Goal: Unclear: Browse casually

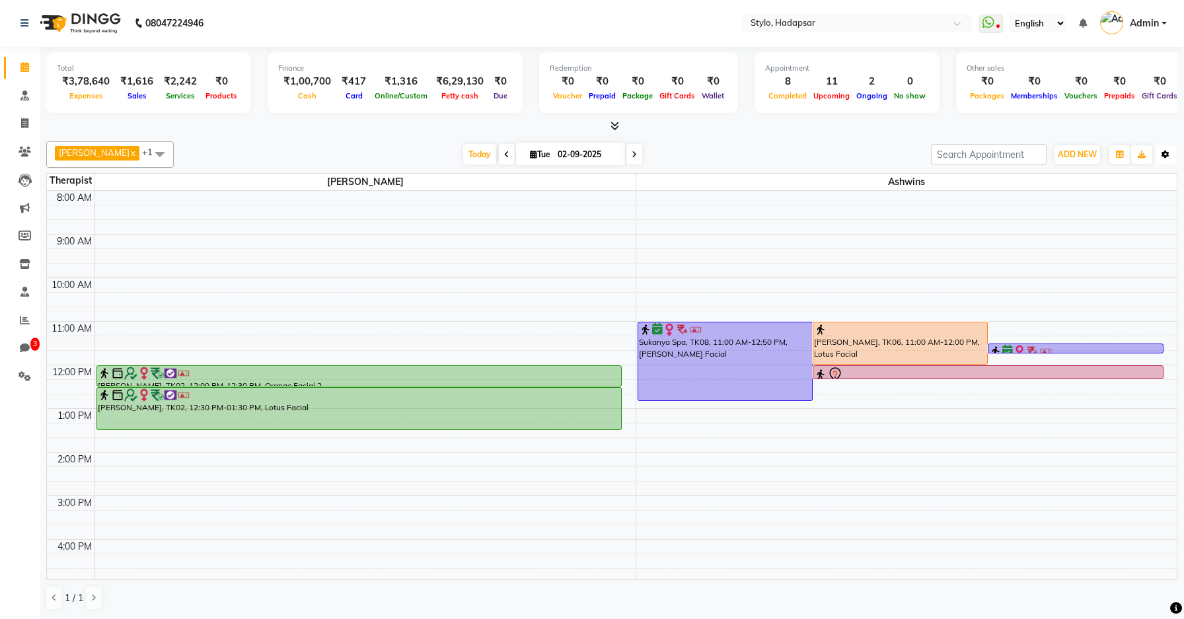
click at [1174, 155] on button "Toggle Dropdown" at bounding box center [1165, 154] width 21 height 18
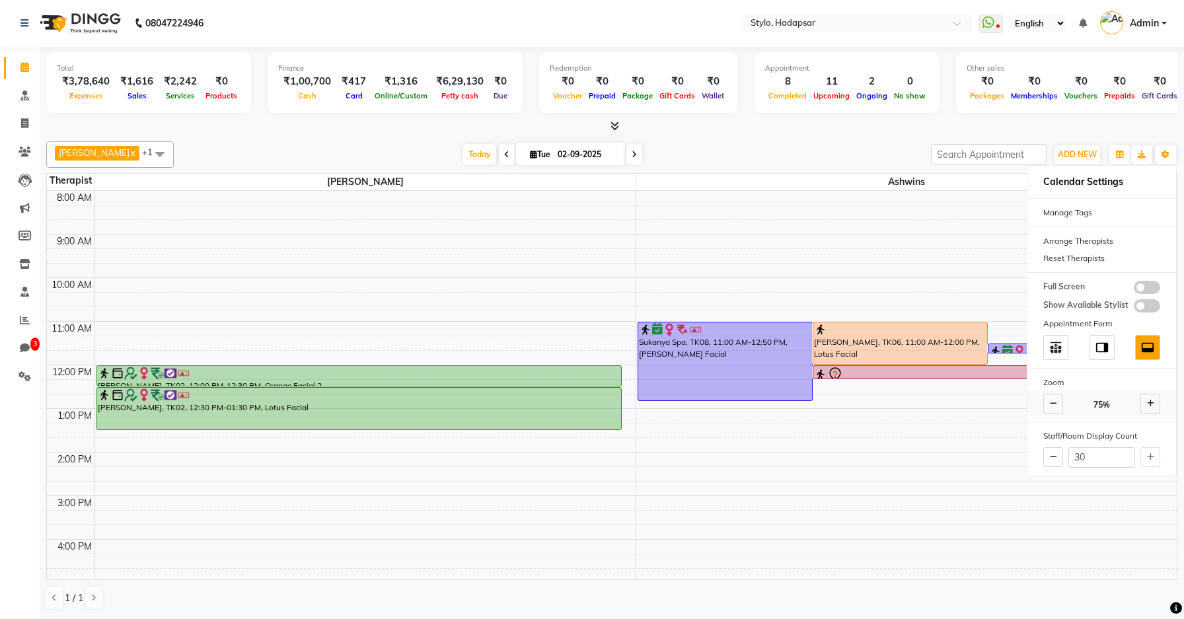
click at [1053, 400] on icon at bounding box center [1053, 404] width 7 height 8
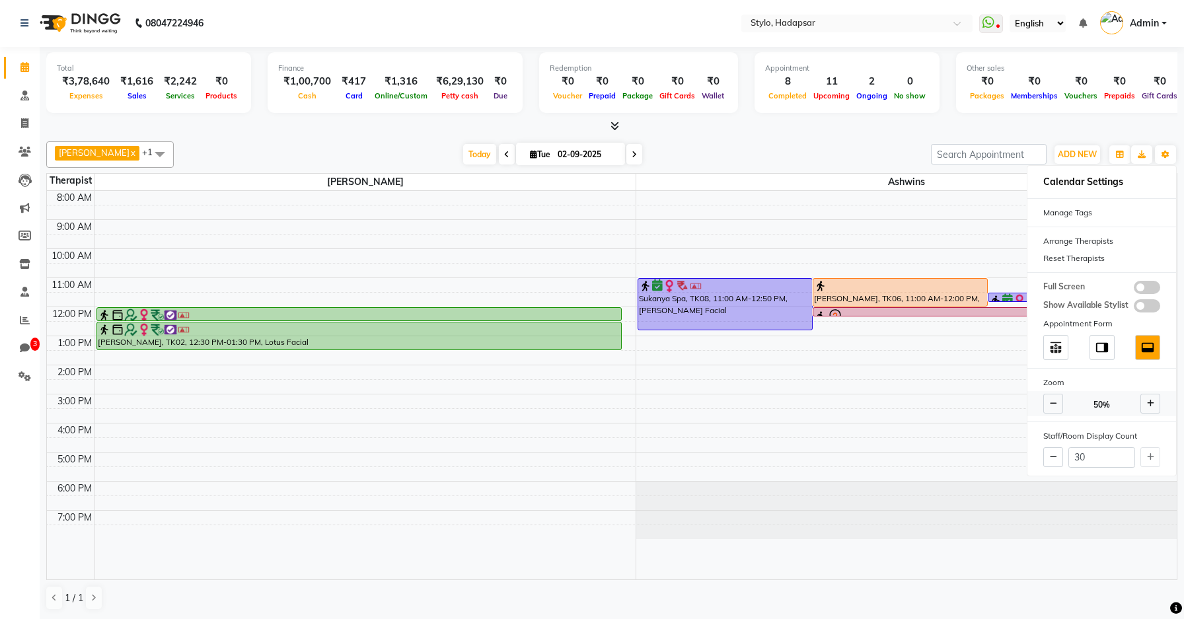
click at [1053, 400] on icon at bounding box center [1053, 404] width 7 height 8
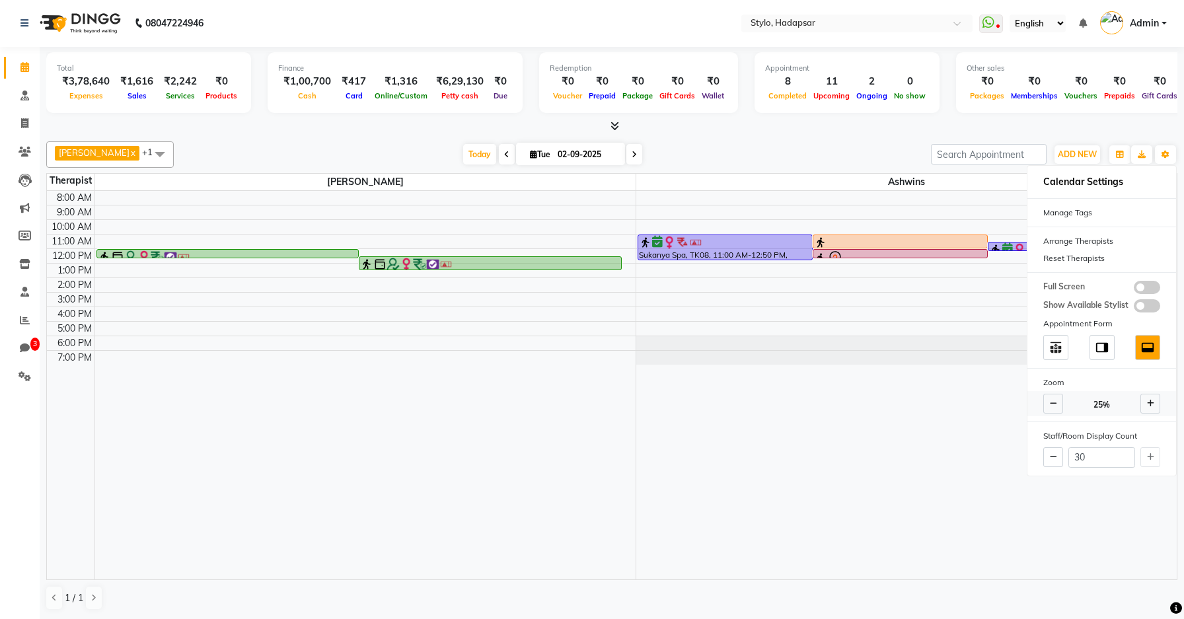
click at [1053, 400] on icon at bounding box center [1053, 404] width 7 height 8
click at [1148, 408] on span at bounding box center [1150, 404] width 20 height 20
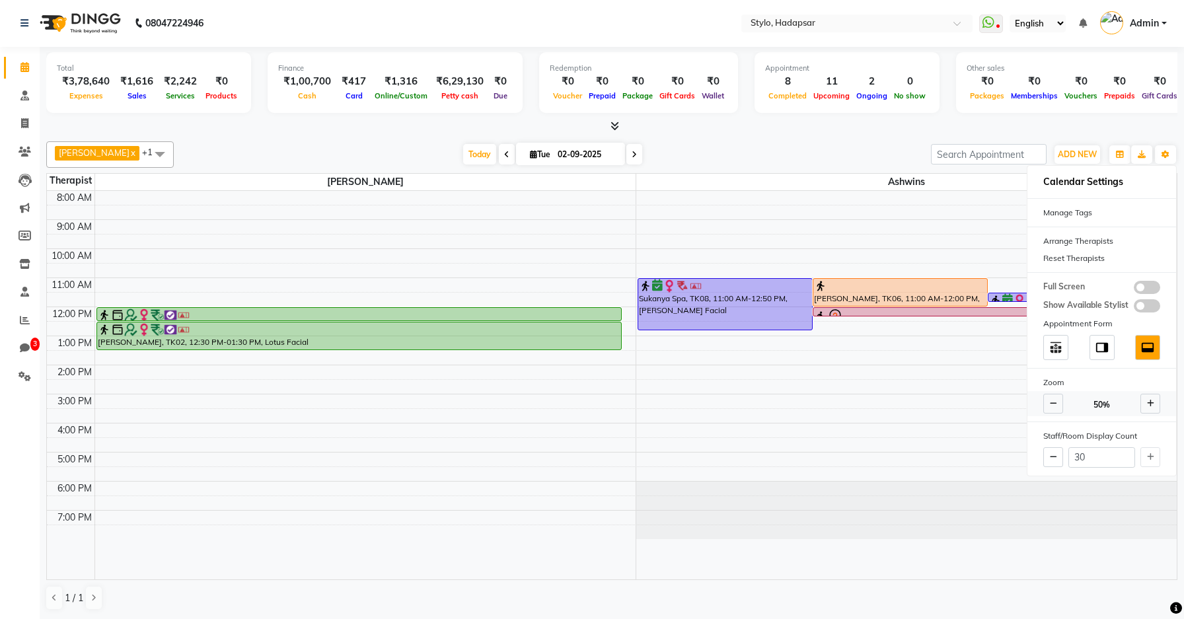
click at [1152, 407] on icon at bounding box center [1150, 404] width 7 height 8
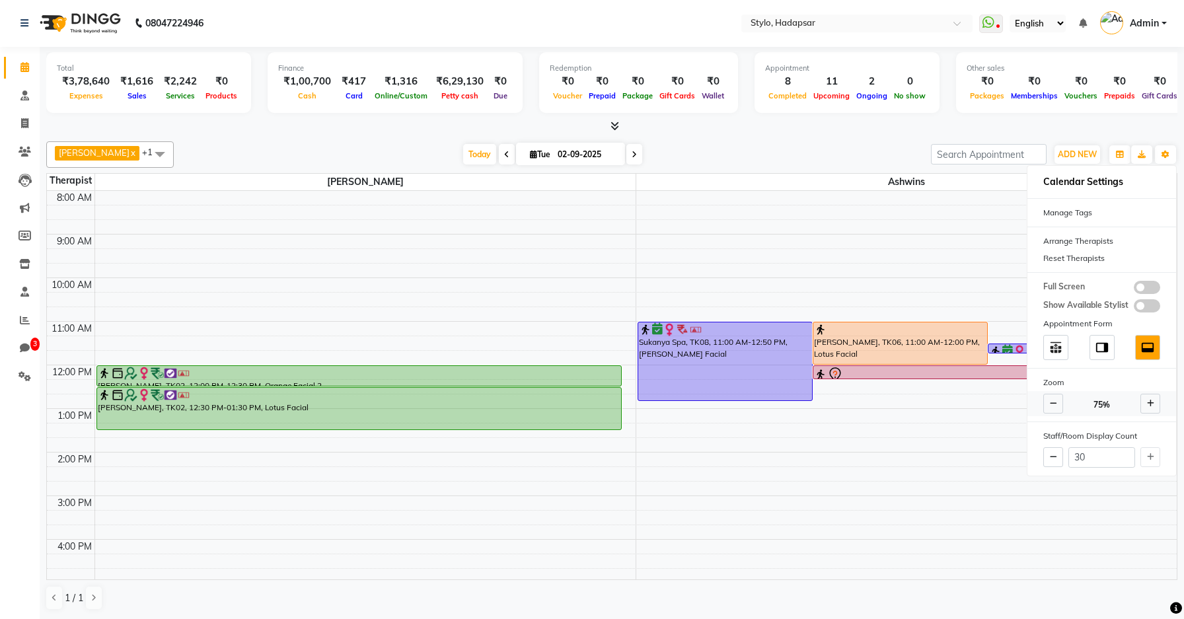
click at [1152, 407] on icon at bounding box center [1150, 404] width 7 height 8
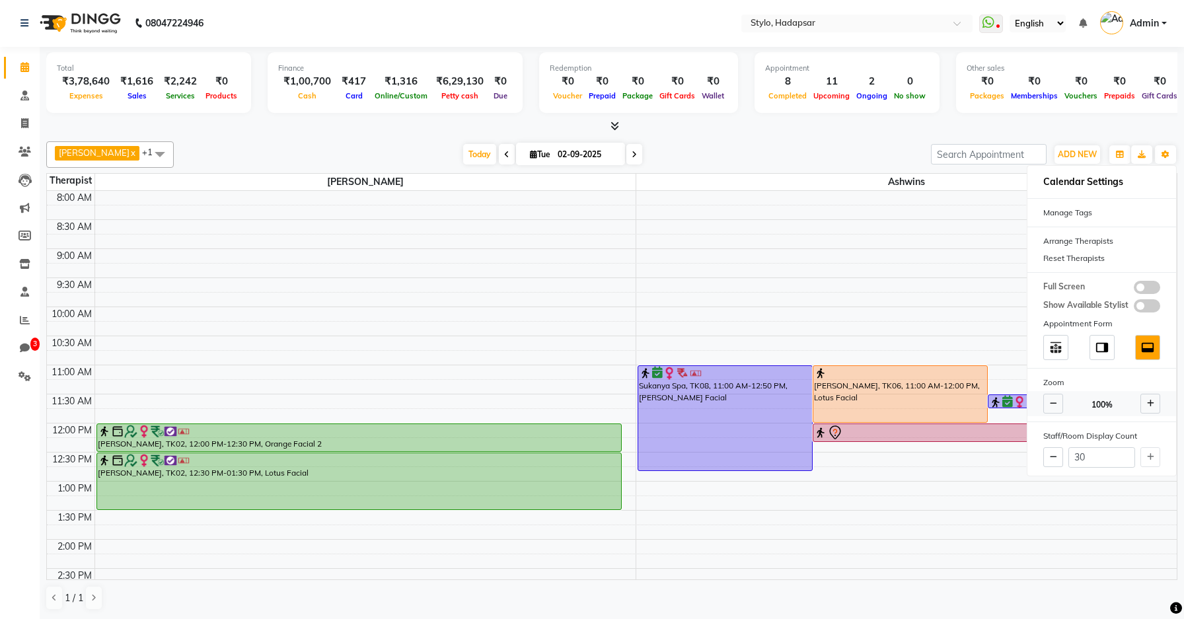
click at [1152, 407] on icon at bounding box center [1150, 404] width 7 height 8
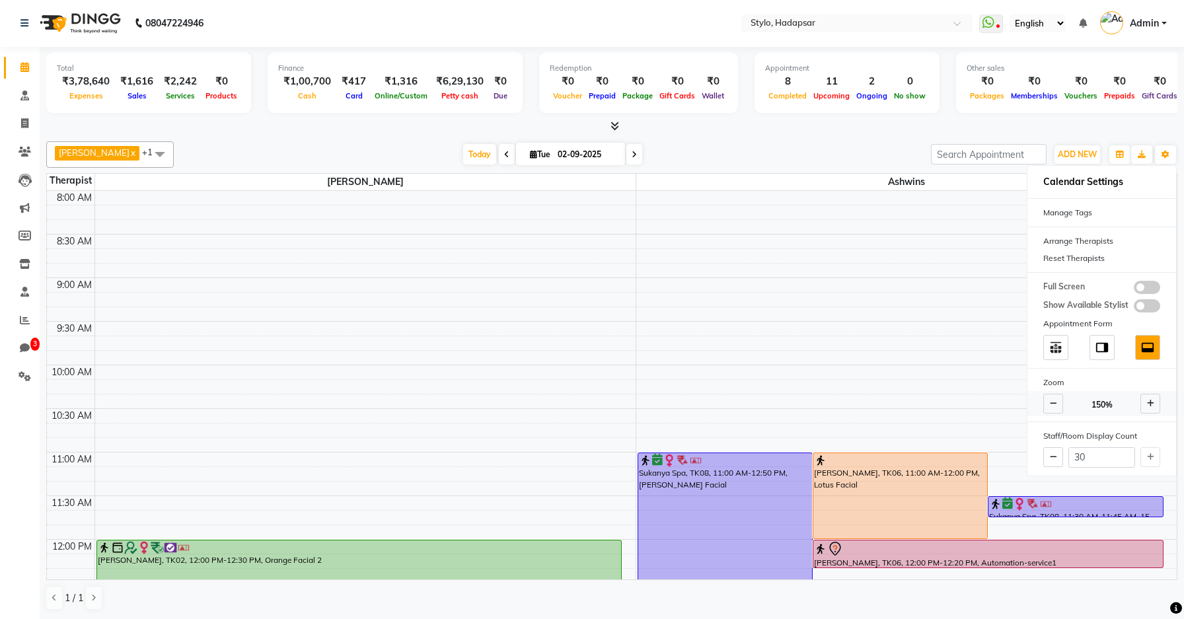
click at [1152, 407] on icon at bounding box center [1150, 404] width 7 height 8
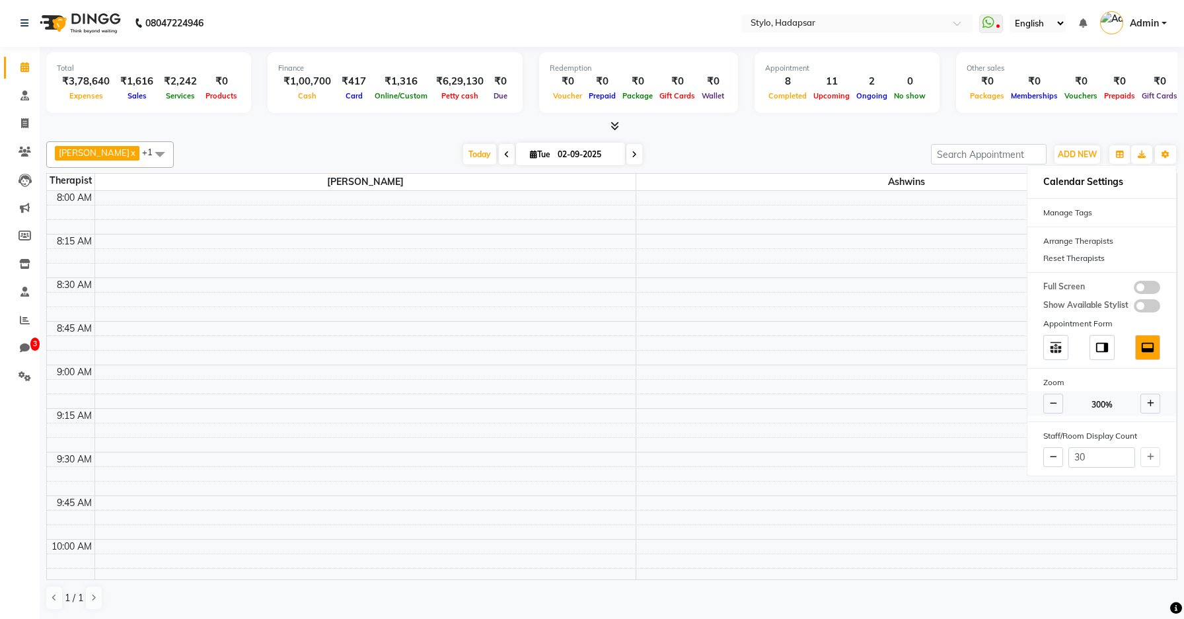
click at [1152, 407] on icon at bounding box center [1150, 404] width 7 height 8
click at [1055, 407] on icon at bounding box center [1053, 404] width 7 height 8
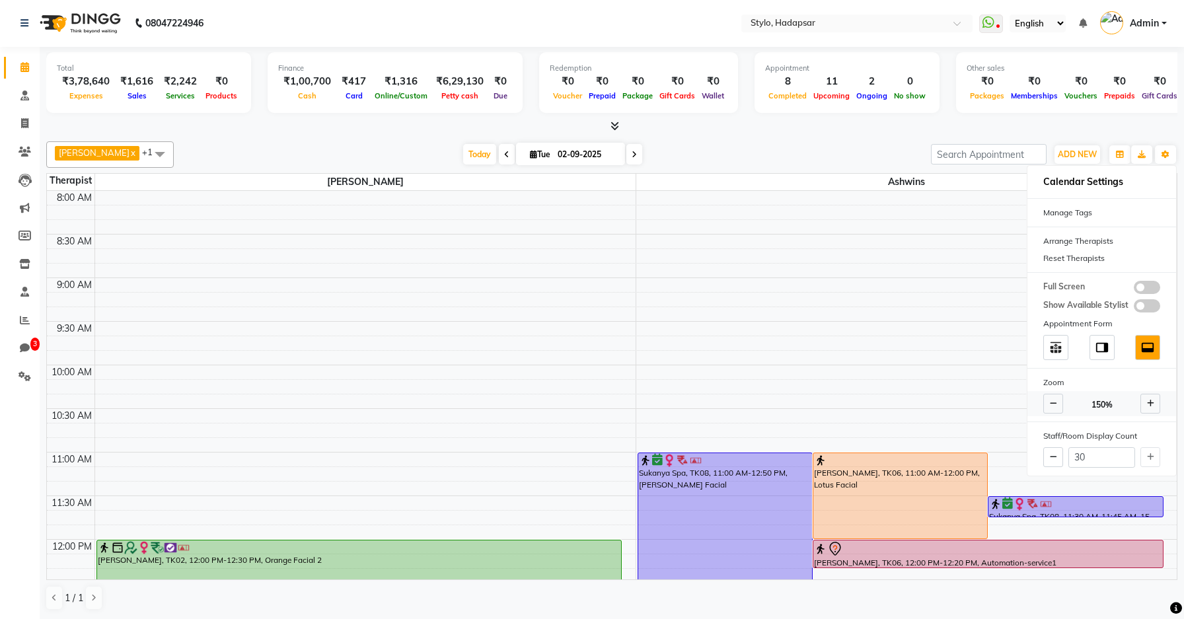
click at [1055, 407] on icon at bounding box center [1053, 404] width 7 height 8
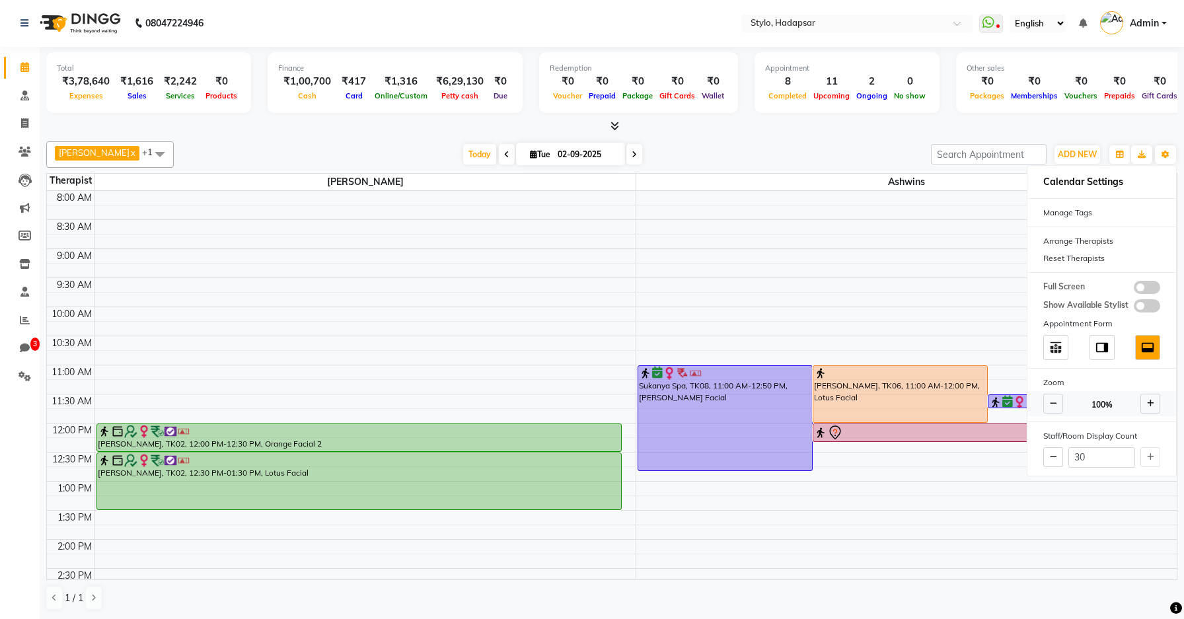
click at [1055, 407] on icon at bounding box center [1053, 404] width 7 height 8
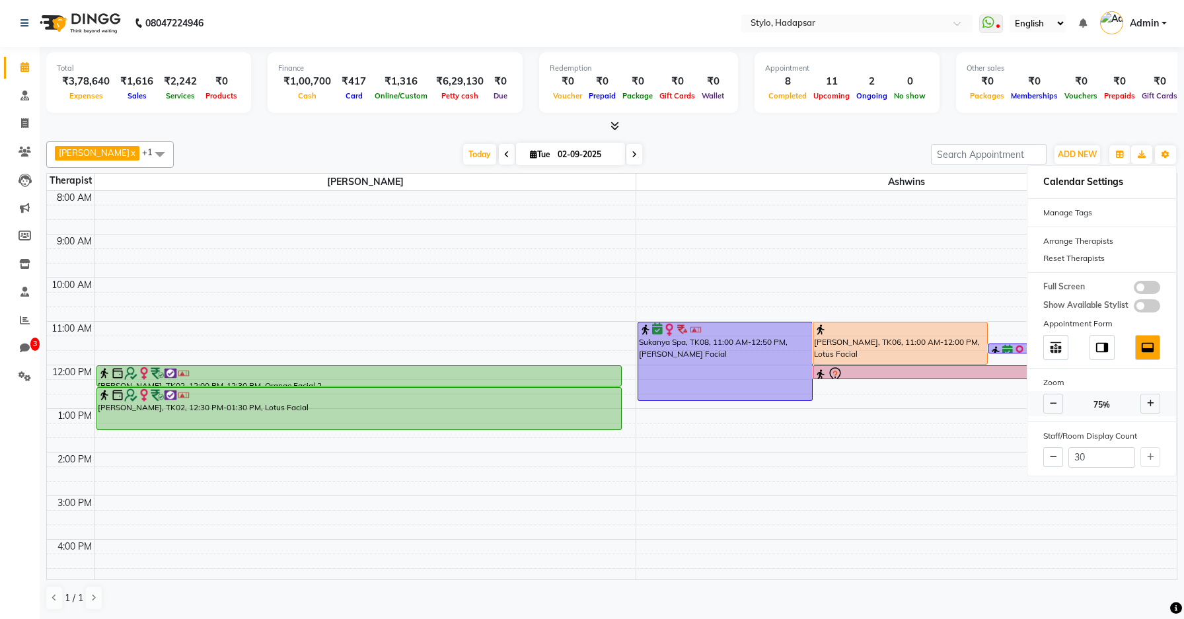
click at [1055, 407] on icon at bounding box center [1053, 404] width 7 height 8
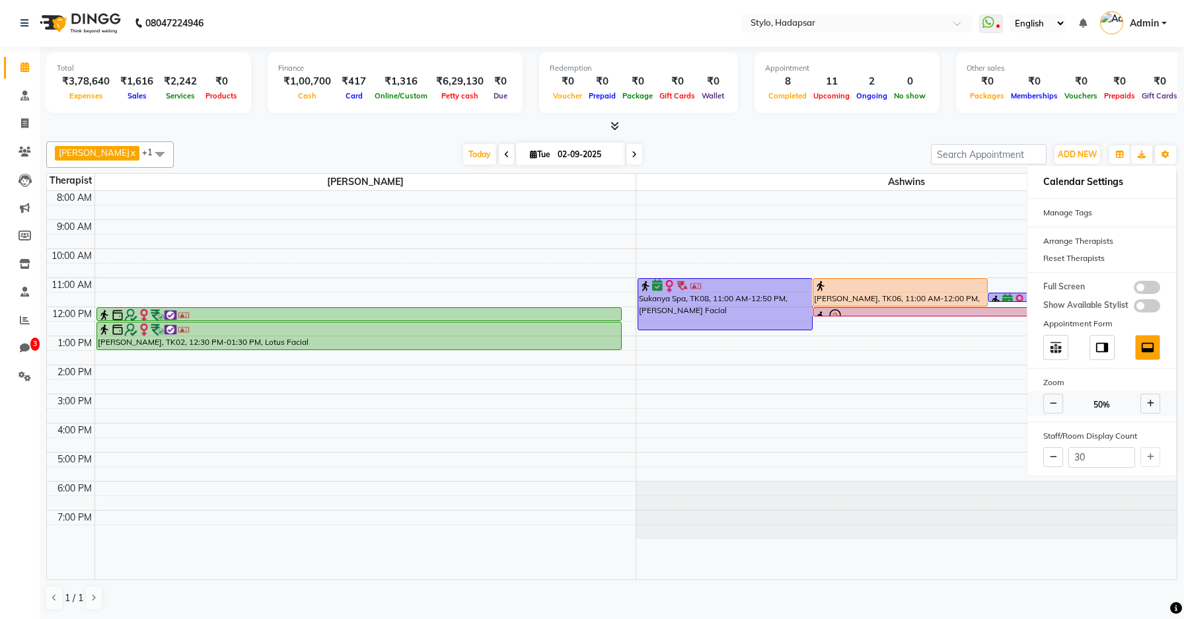
click at [1055, 407] on icon at bounding box center [1053, 404] width 7 height 8
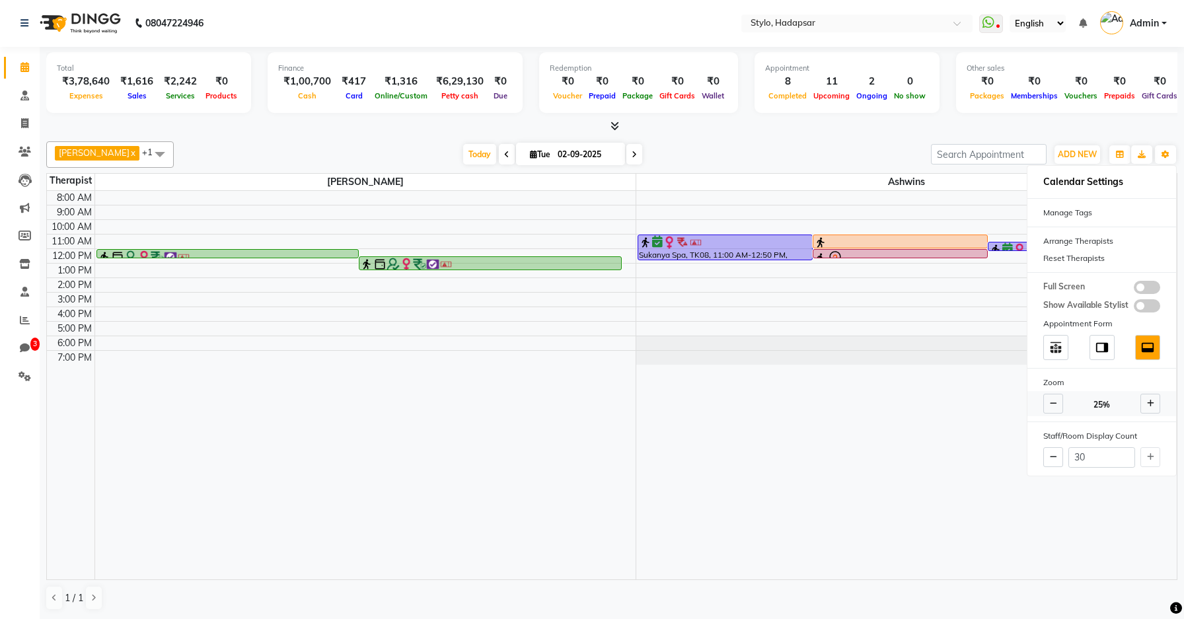
click at [1055, 407] on icon at bounding box center [1053, 404] width 7 height 8
click at [1145, 404] on span at bounding box center [1150, 404] width 20 height 20
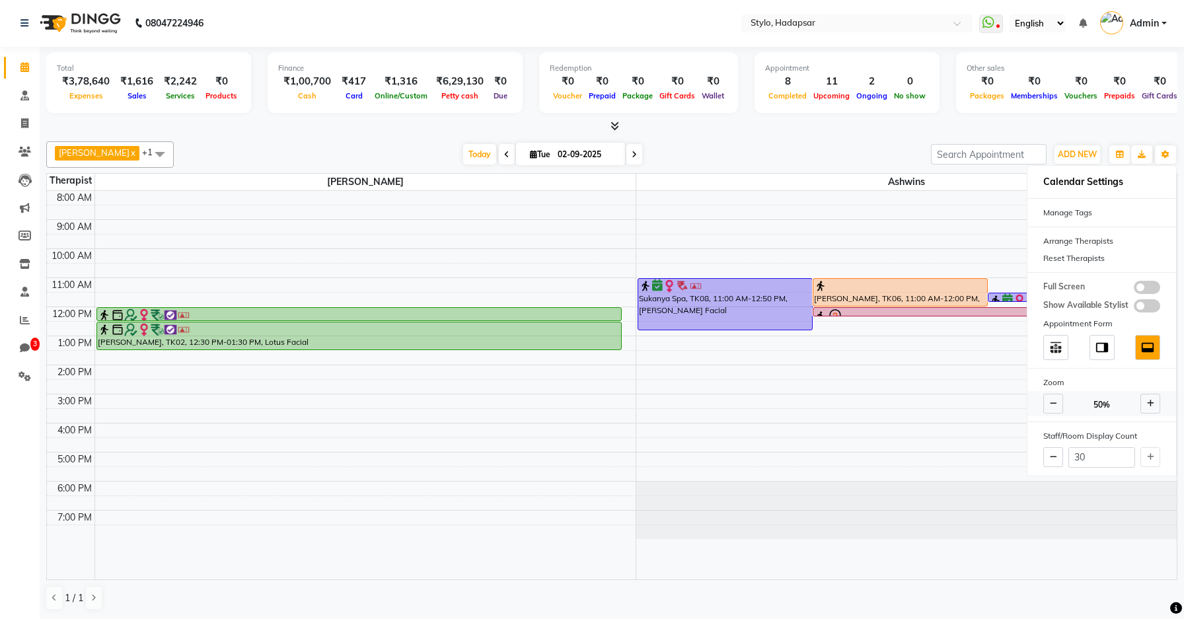
click at [1145, 404] on span at bounding box center [1150, 404] width 20 height 20
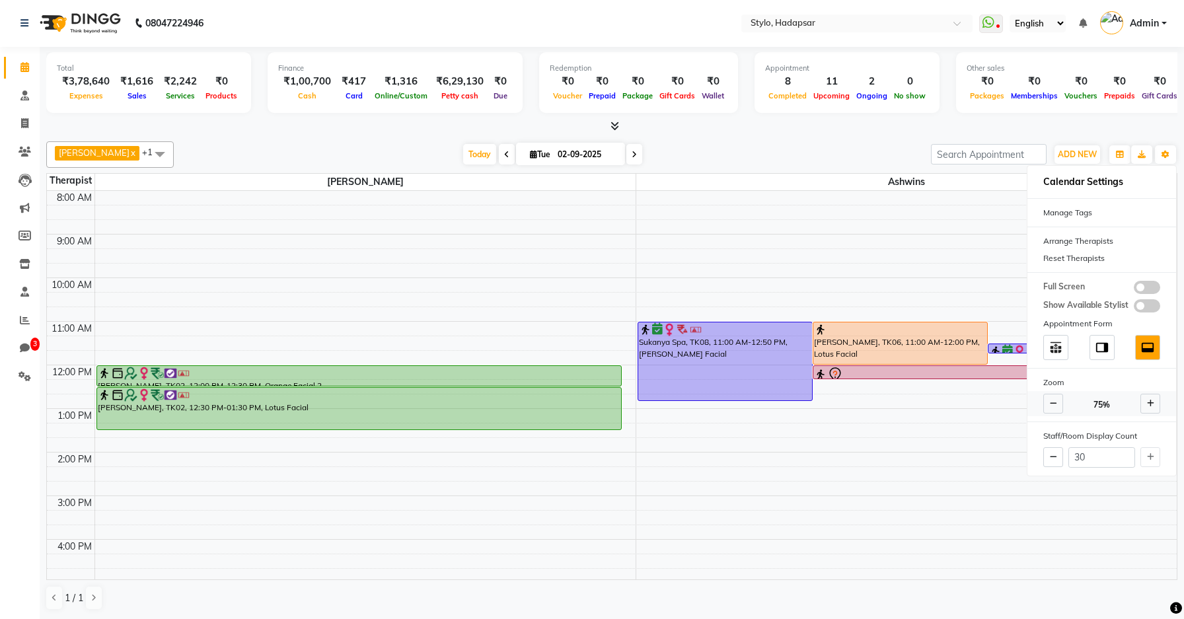
click at [1145, 404] on span at bounding box center [1150, 404] width 20 height 20
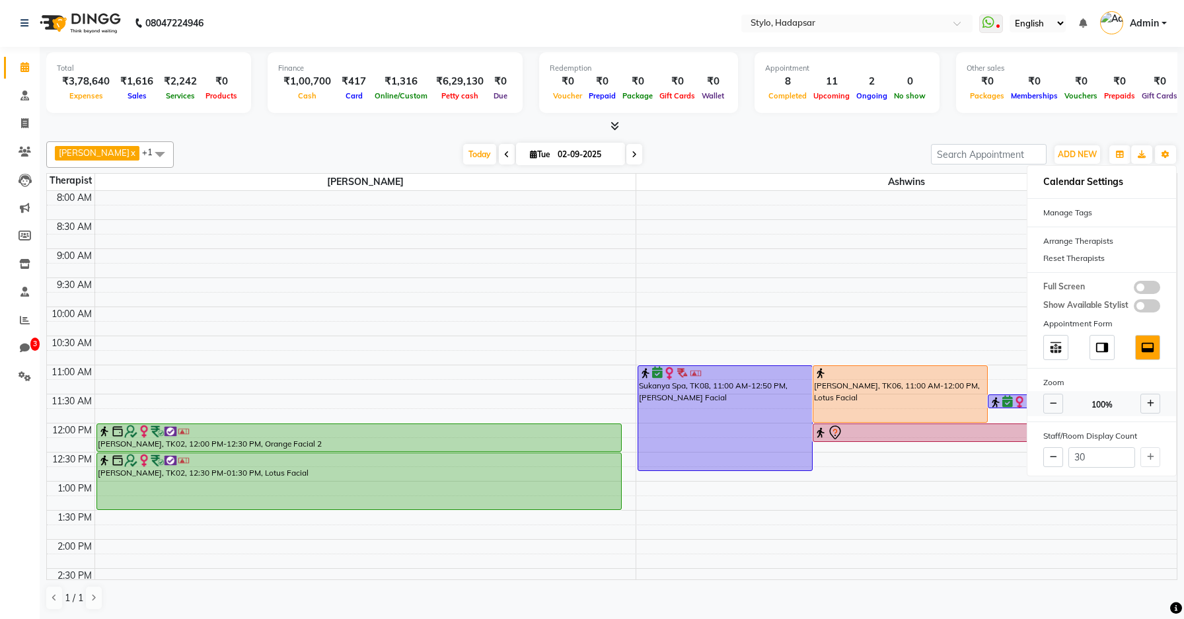
click at [1145, 404] on span at bounding box center [1150, 404] width 20 height 20
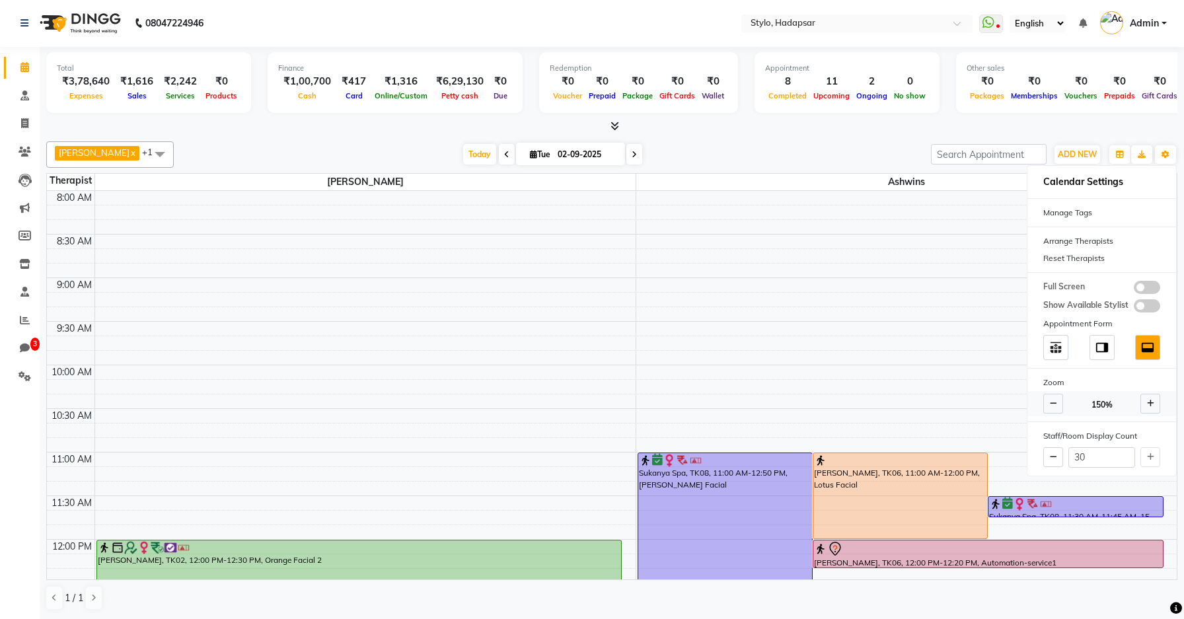
click at [1145, 404] on span at bounding box center [1150, 404] width 20 height 20
